Goal: Task Accomplishment & Management: Complete application form

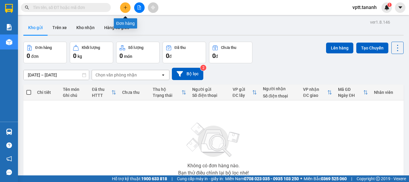
click at [125, 7] on icon "plus" at bounding box center [125, 7] width 3 height 0
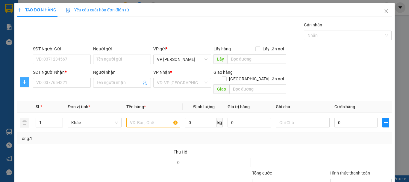
click at [26, 81] on icon "plus" at bounding box center [24, 82] width 5 height 5
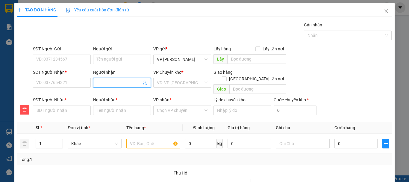
click at [104, 82] on input "Người nhận" at bounding box center [119, 82] width 45 height 7
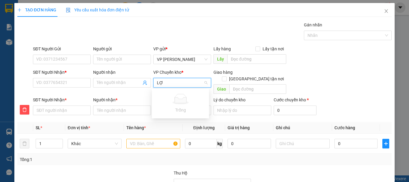
type input "L"
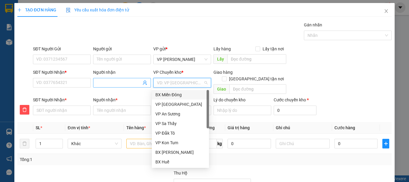
click at [110, 81] on input "Người nhận" at bounding box center [119, 82] width 45 height 7
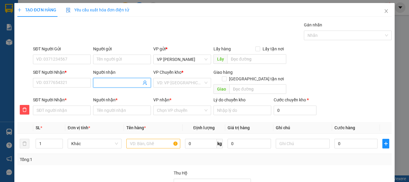
type input "L"
type input "LO"
type input "LƠ"
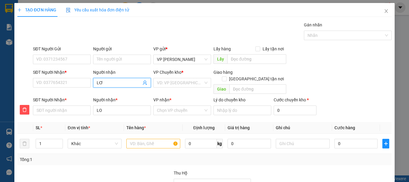
type input "LƠ"
type input "LƠI"
type input "LỢI"
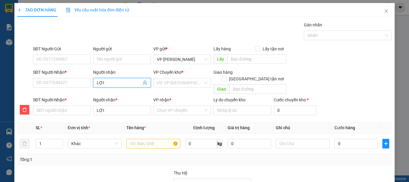
type input "LỢI"
type input "0"
type input "09"
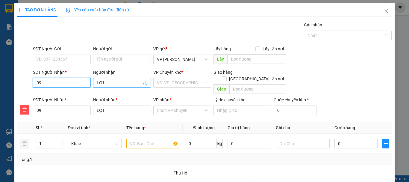
type input "098"
type input "0989"
type input "09893"
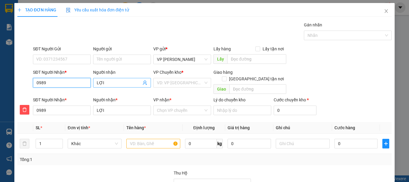
type input "09893"
type input "098935"
type input "0989353"
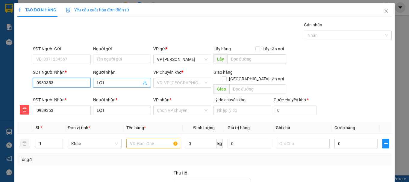
type input "09893531"
type input "098935317"
type input "0989353174"
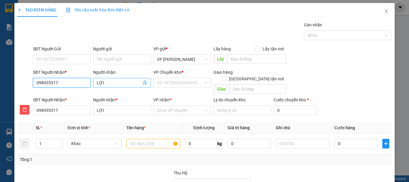
type input "0989353174"
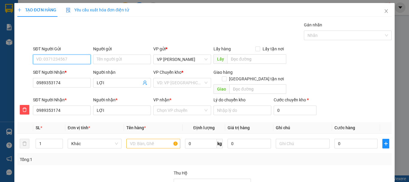
click at [62, 59] on input "SĐT Người Gửi" at bounding box center [62, 59] width 58 height 10
type input "0703564211"
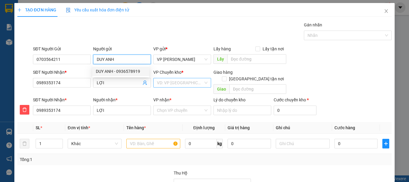
type input "DUY ANH"
click at [179, 84] on input "search" at bounding box center [180, 82] width 46 height 9
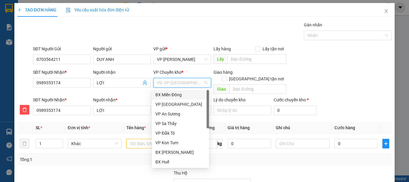
click at [185, 94] on div "BX Miền Đông" at bounding box center [180, 94] width 50 height 7
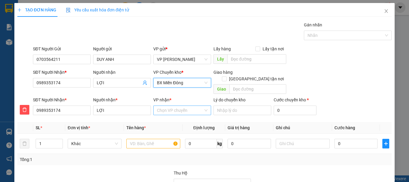
click at [183, 106] on input "VP nhận *" at bounding box center [180, 110] width 46 height 9
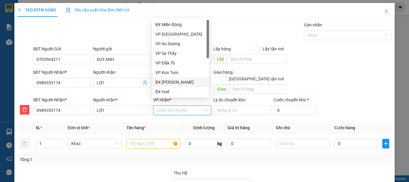
click at [179, 80] on div "BX [PERSON_NAME]" at bounding box center [180, 82] width 50 height 7
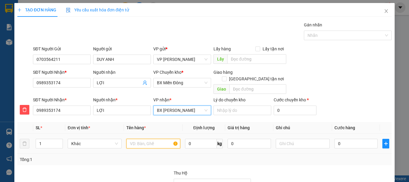
click at [143, 139] on input "text" at bounding box center [153, 144] width 54 height 10
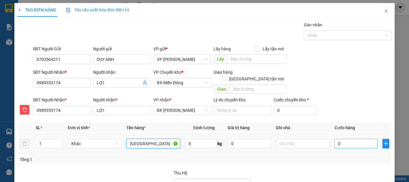
type input "[GEOGRAPHIC_DATA]"
click at [345, 139] on input "0" at bounding box center [355, 144] width 43 height 10
type input "8"
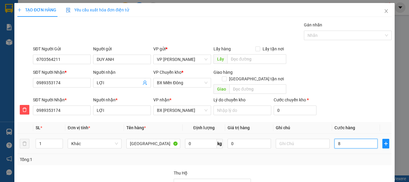
type input "80"
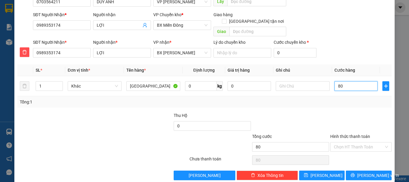
scroll to position [61, 0]
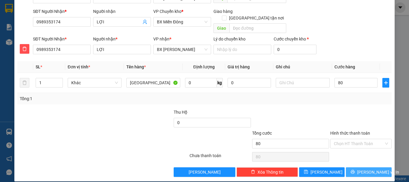
type input "80.000"
click at [375, 169] on span "[PERSON_NAME] và In" at bounding box center [378, 172] width 42 height 7
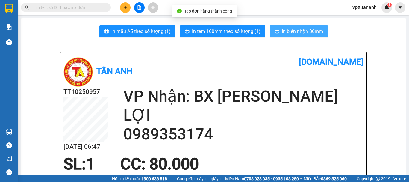
click at [297, 33] on span "In biên nhận 80mm" at bounding box center [302, 31] width 41 height 7
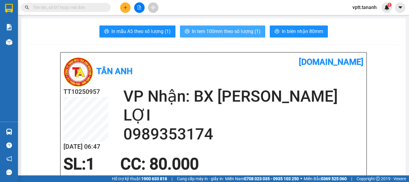
click at [231, 32] on span "In tem 100mm theo số lượng (1)" at bounding box center [226, 31] width 69 height 7
